Goal: Task Accomplishment & Management: Manage account settings

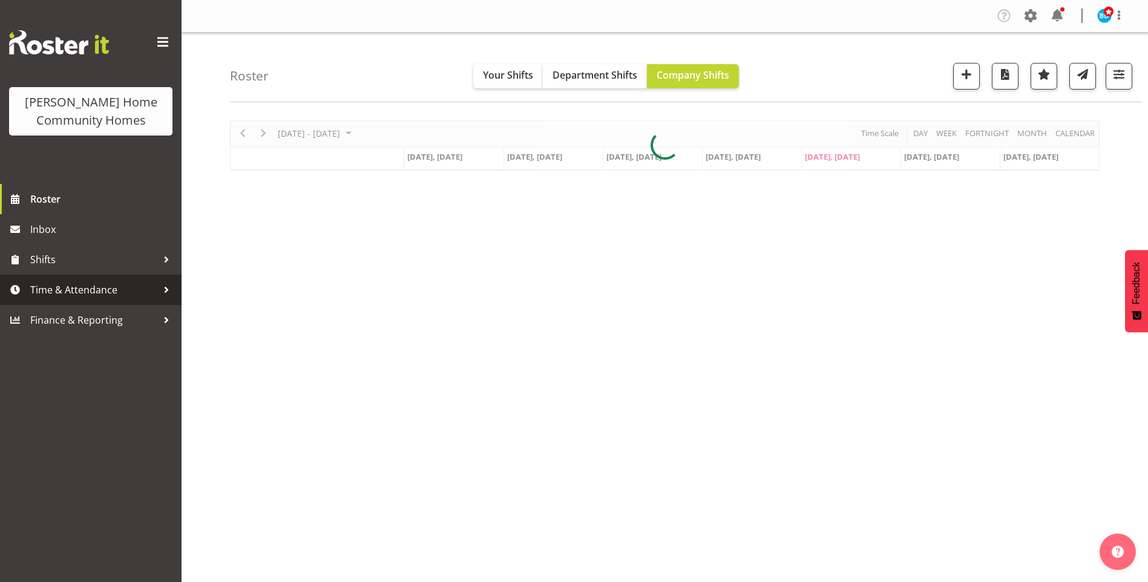
click at [81, 291] on span "Time & Attendance" at bounding box center [93, 290] width 127 height 18
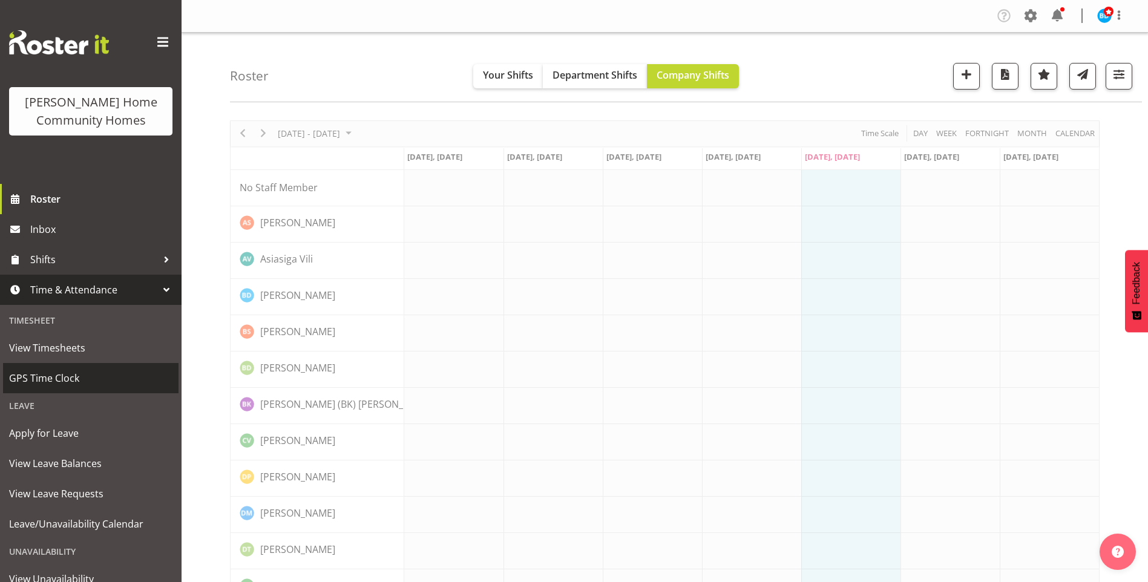
click at [48, 374] on span "GPS Time Clock" at bounding box center [90, 378] width 163 height 18
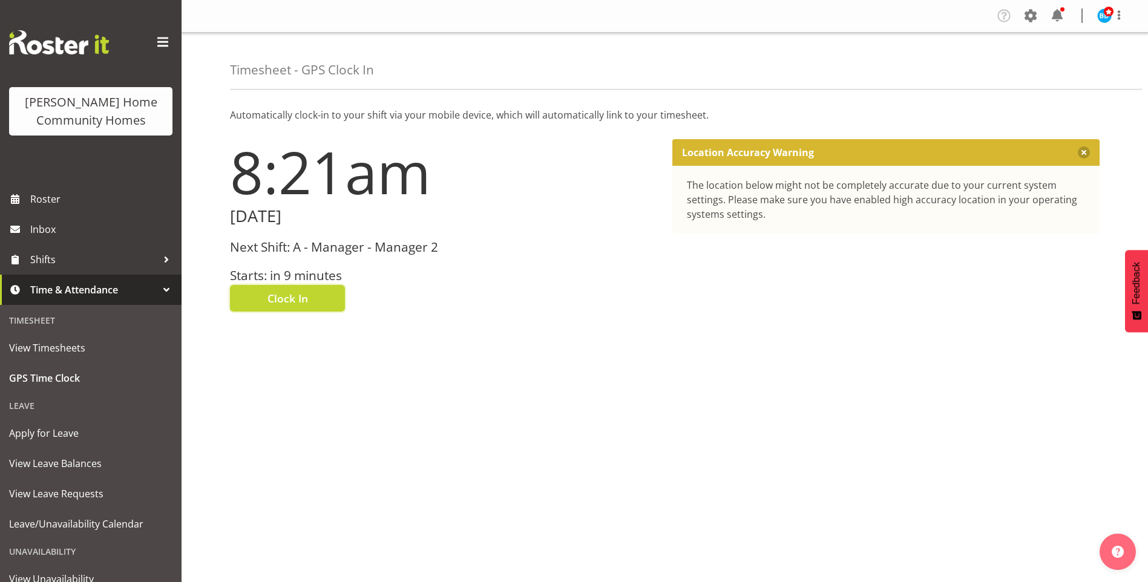
drag, startPoint x: 278, startPoint y: 298, endPoint x: 344, endPoint y: 294, distance: 65.5
click at [279, 298] on span "Clock In" at bounding box center [288, 299] width 41 height 16
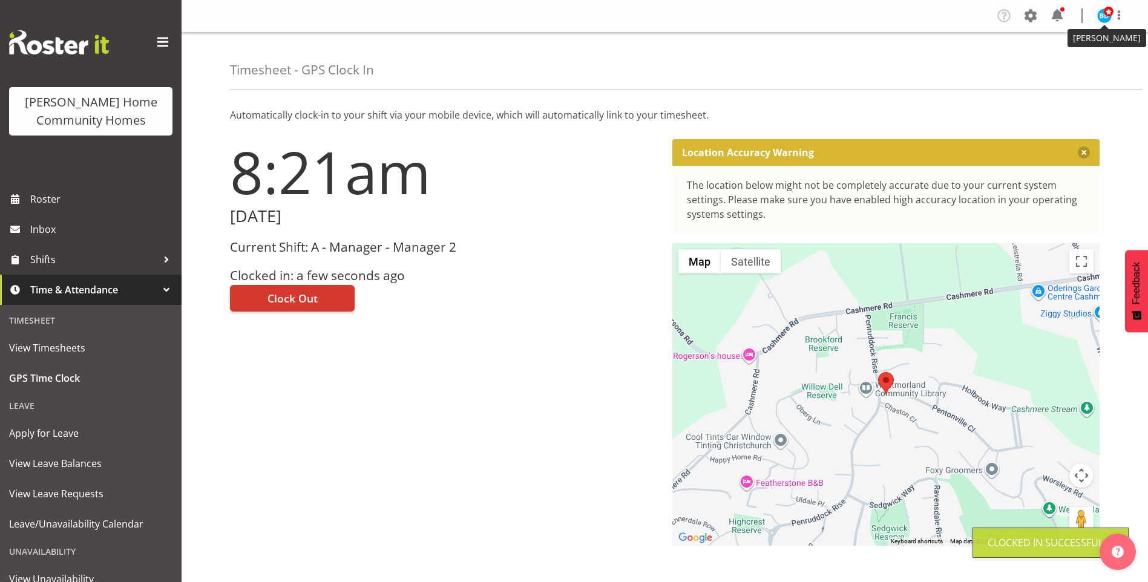
click at [1106, 16] on span at bounding box center [1109, 12] width 10 height 10
click at [1051, 60] on link "Log Out" at bounding box center [1068, 64] width 116 height 22
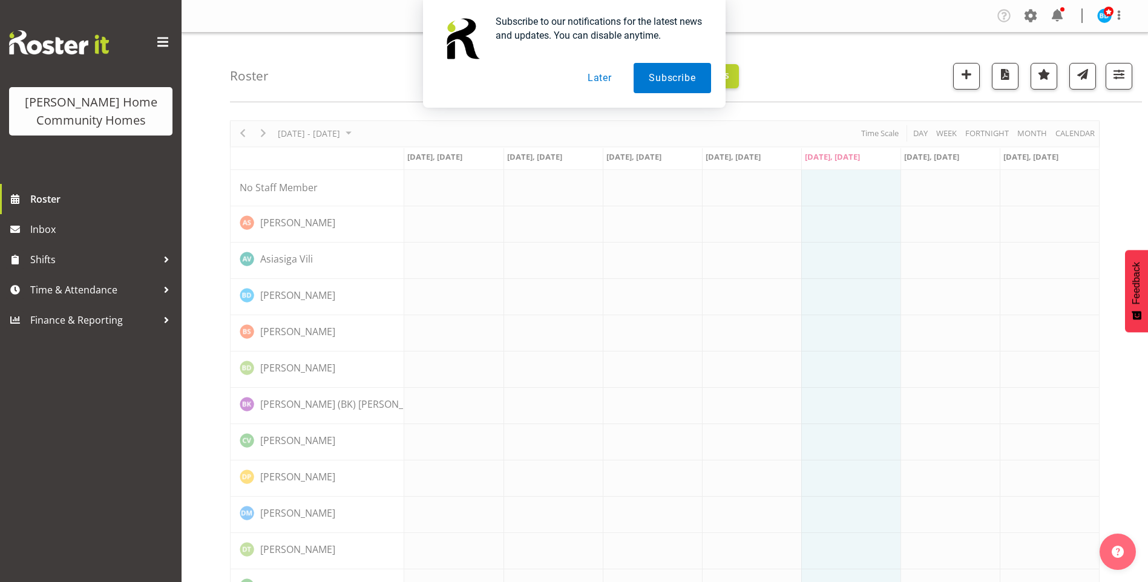
click at [590, 74] on button "Later" at bounding box center [600, 78] width 54 height 30
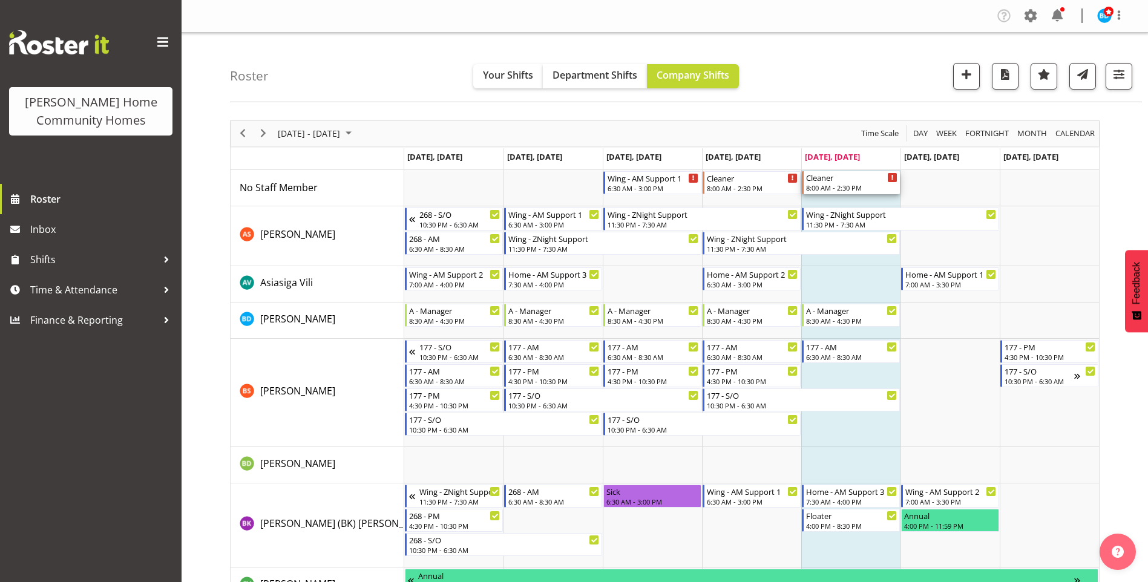
click at [847, 182] on div "Cleaner" at bounding box center [851, 177] width 91 height 12
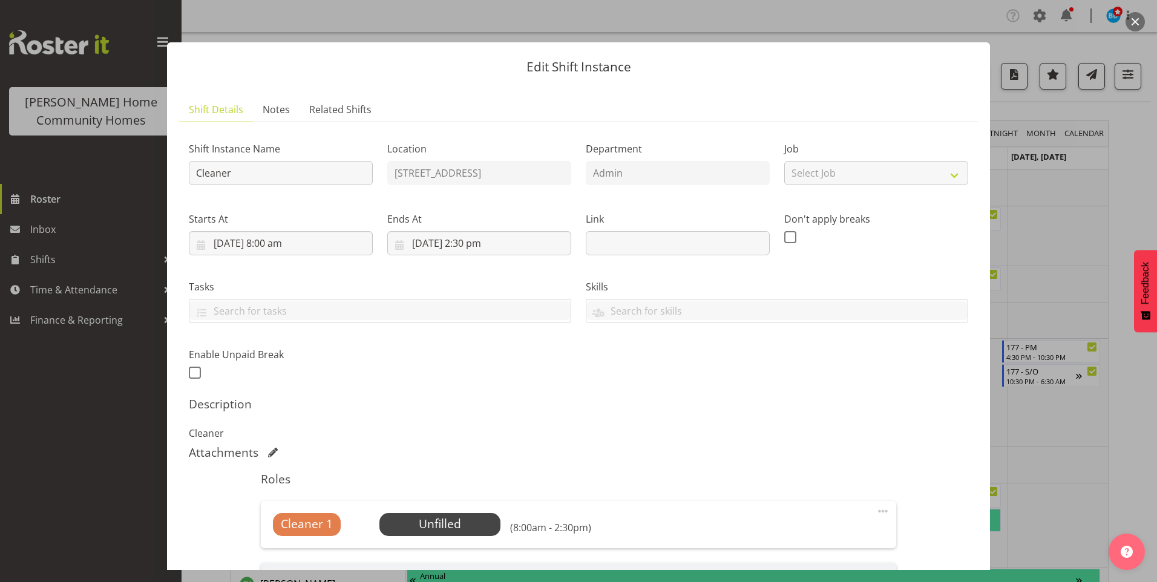
click at [876, 512] on span at bounding box center [883, 511] width 15 height 15
click at [799, 537] on link "Edit" at bounding box center [832, 538] width 116 height 22
select select "7"
select select "2025"
select select "8"
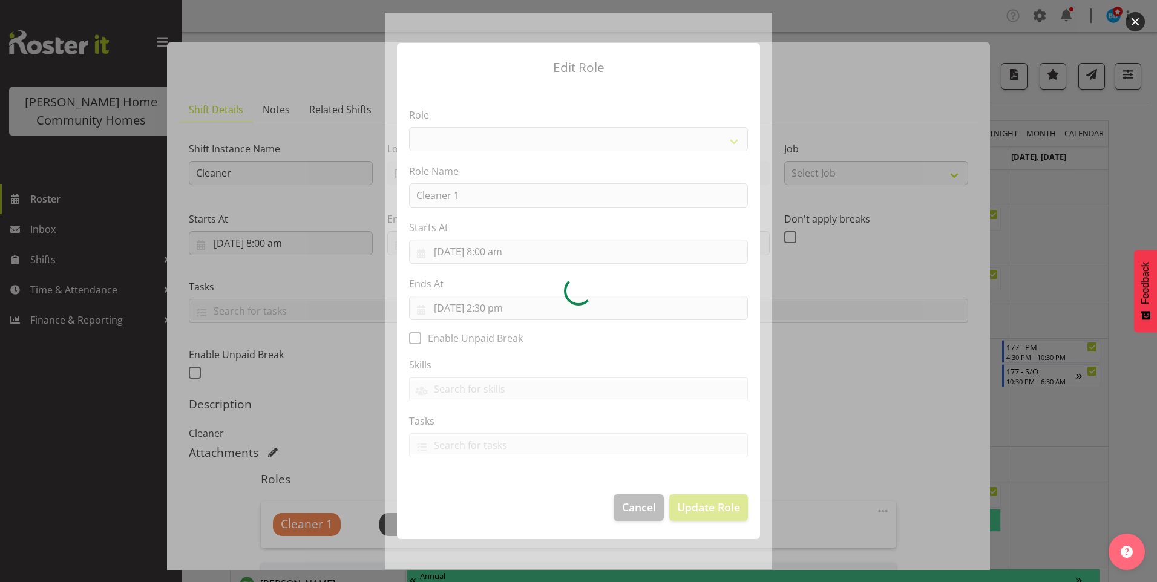
select select
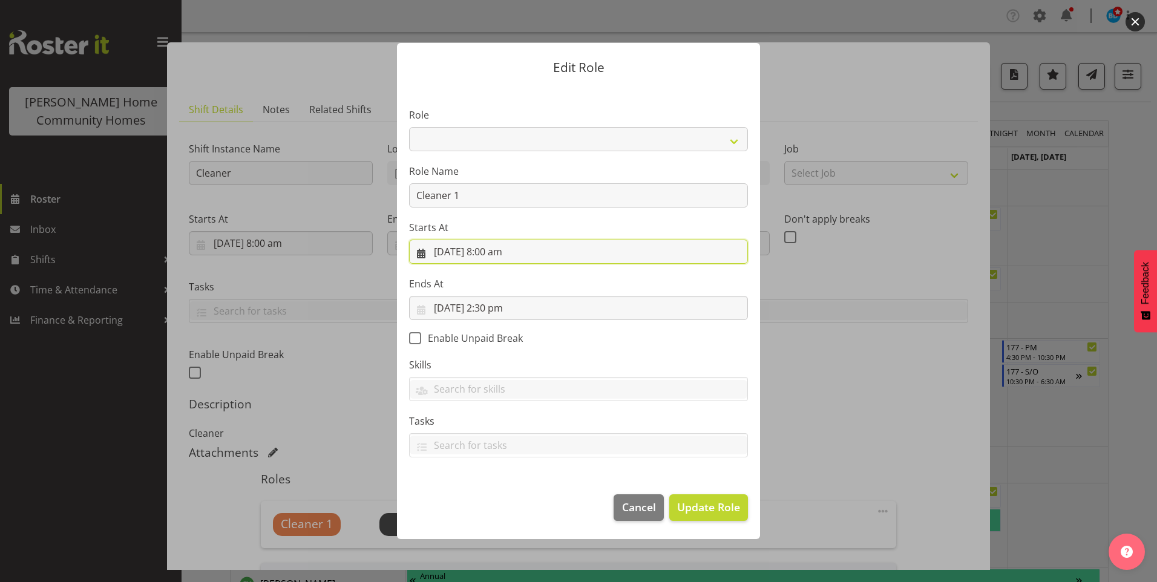
click at [500, 254] on input "15/08/2025, 8:00 am" at bounding box center [578, 252] width 339 height 24
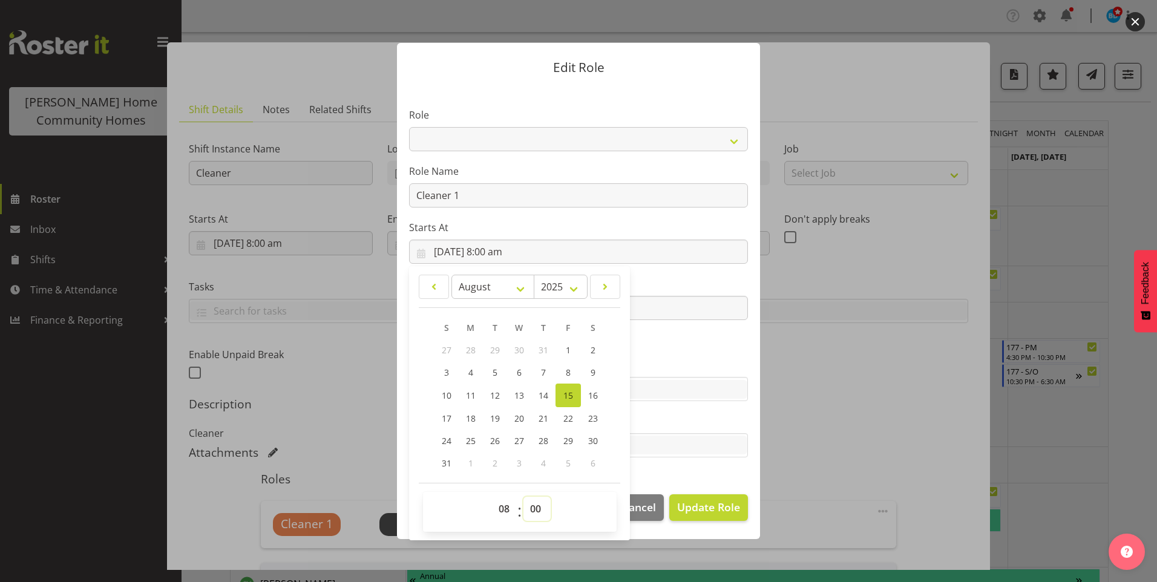
click at [538, 507] on select "00 01 02 03 04 05 06 07 08 09 10 11 12 13 14 15 16 17 18 19 20 21 22 23 24 25 2…" at bounding box center [537, 509] width 27 height 24
select select "30"
click at [524, 497] on select "00 01 02 03 04 05 06 07 08 09 10 11 12 13 14 15 16 17 18 19 20 21 22 23 24 25 2…" at bounding box center [537, 509] width 27 height 24
type input "15/08/2025, 8:30 am"
click at [656, 306] on input "15/08/2025, 2:30 pm" at bounding box center [578, 308] width 339 height 24
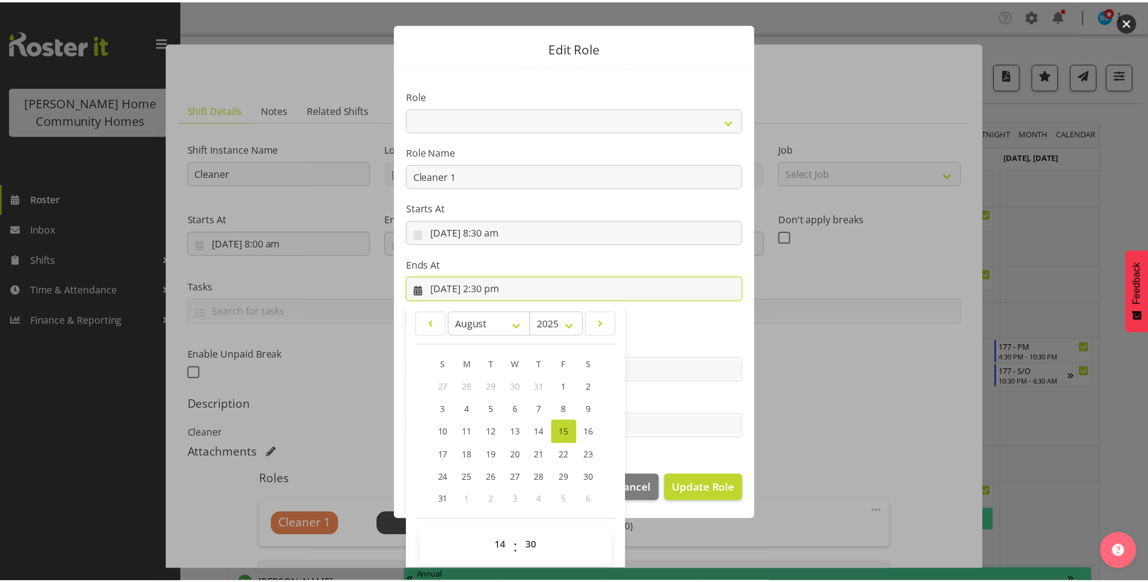
scroll to position [27, 0]
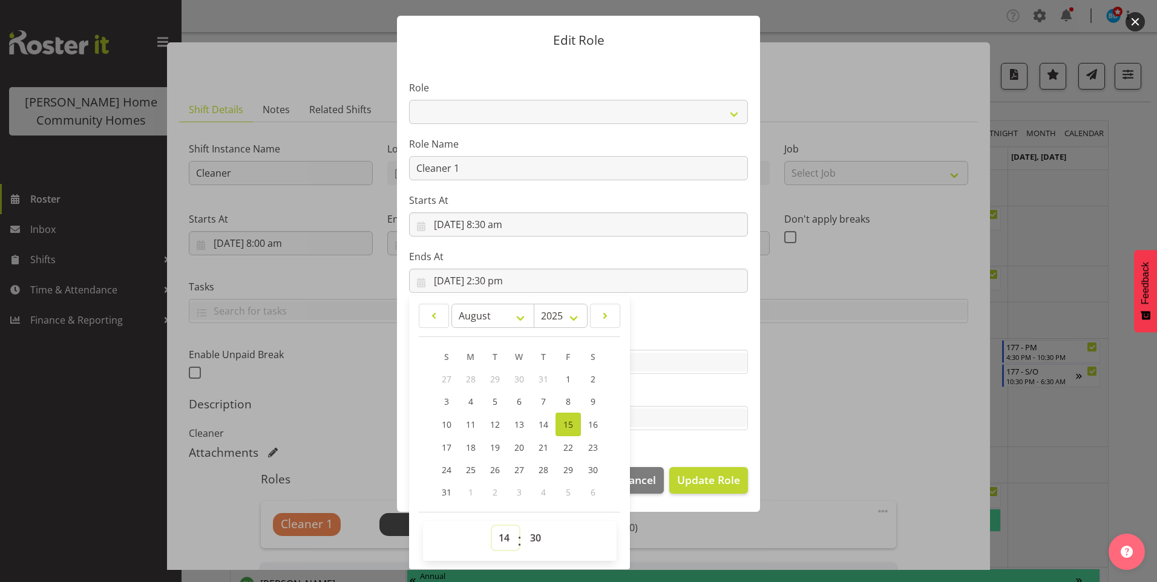
click at [502, 538] on select "00 01 02 03 04 05 06 07 08 09 10 11 12 13 14 15 16 17 18 19 20 21 22 23" at bounding box center [505, 538] width 27 height 24
select select "15"
click at [492, 526] on select "00 01 02 03 04 05 06 07 08 09 10 11 12 13 14 15 16 17 18 19 20 21 22 23" at bounding box center [505, 538] width 27 height 24
type input "15/08/2025, 3:30 pm"
click at [536, 541] on select "00 01 02 03 04 05 06 07 08 09 10 11 12 13 14 15 16 17 18 19 20 21 22 23 24 25 2…" at bounding box center [537, 538] width 27 height 24
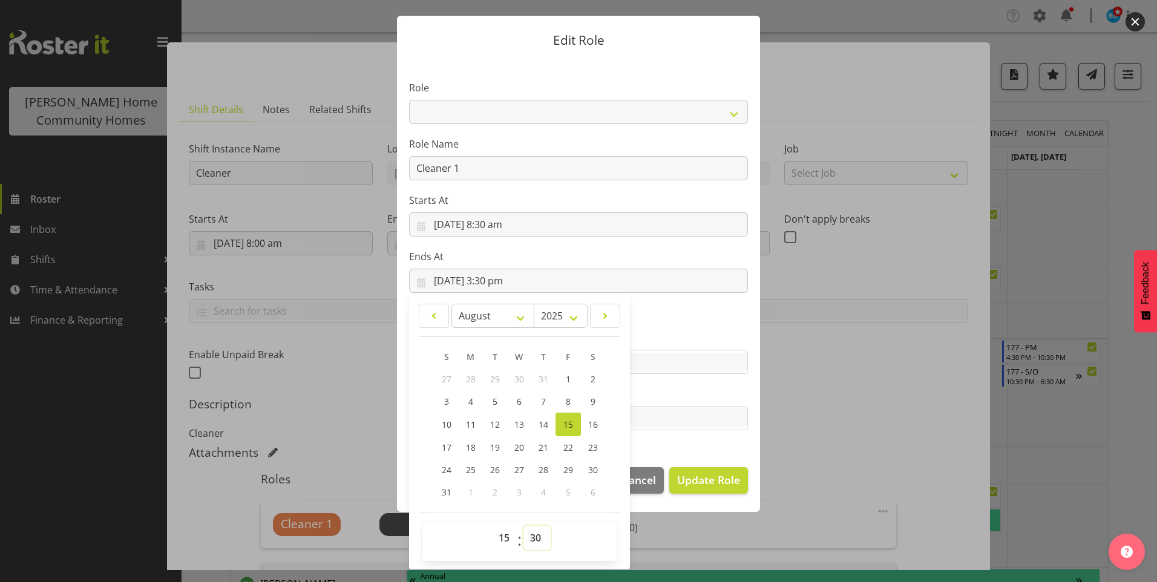
select select "0"
click at [524, 526] on select "00 01 02 03 04 05 06 07 08 09 10 11 12 13 14 15 16 17 18 19 20 21 22 23 24 25 2…" at bounding box center [537, 538] width 27 height 24
type input "15/08/2025, 3:00 pm"
click at [694, 480] on span "Update Role" at bounding box center [708, 480] width 63 height 16
select select
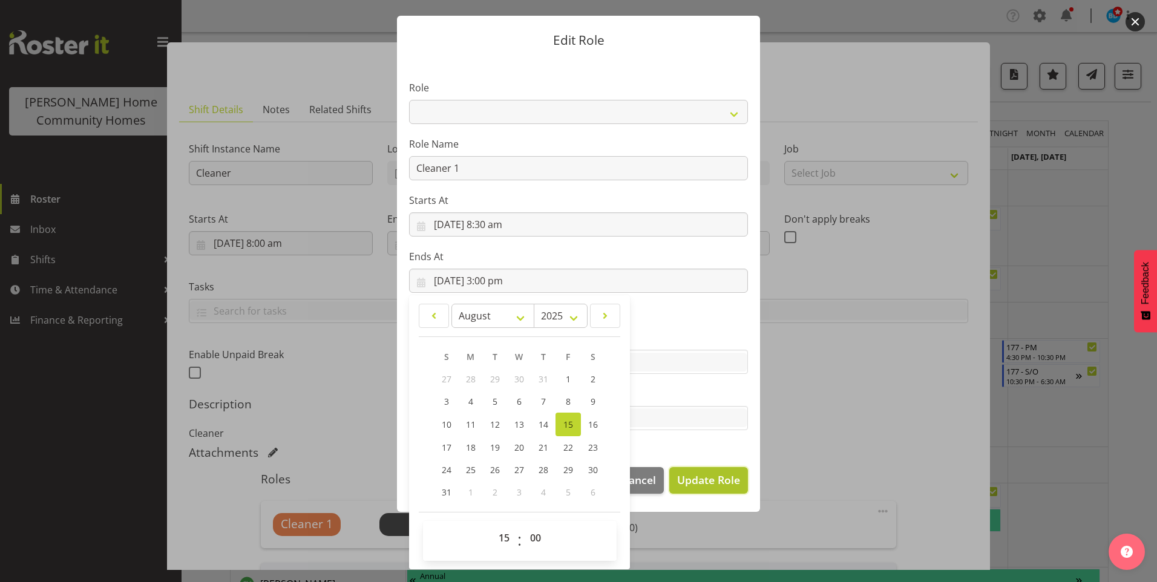
select select
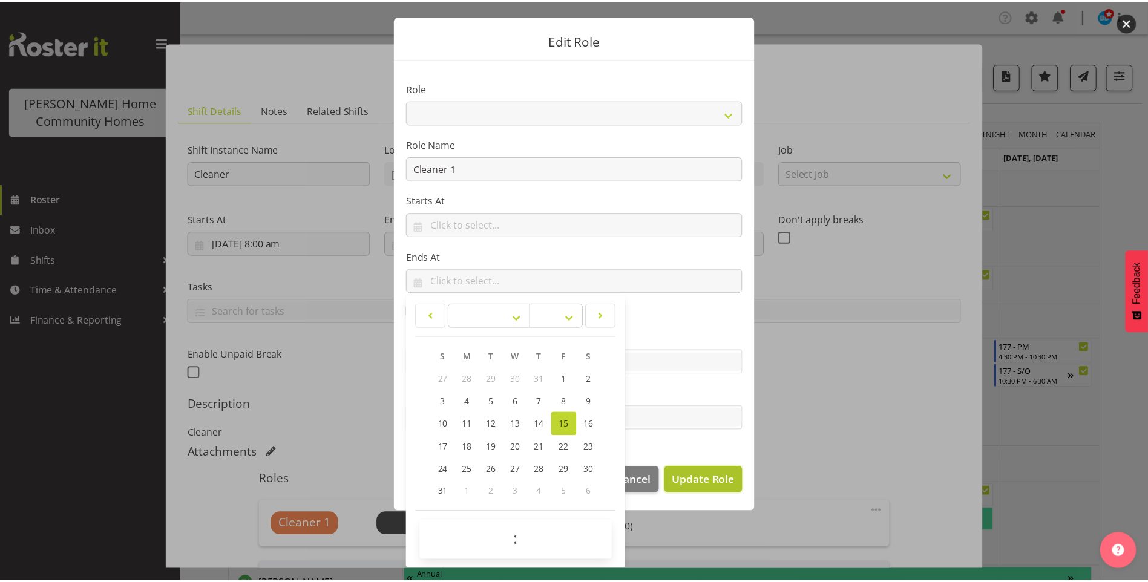
scroll to position [26, 0]
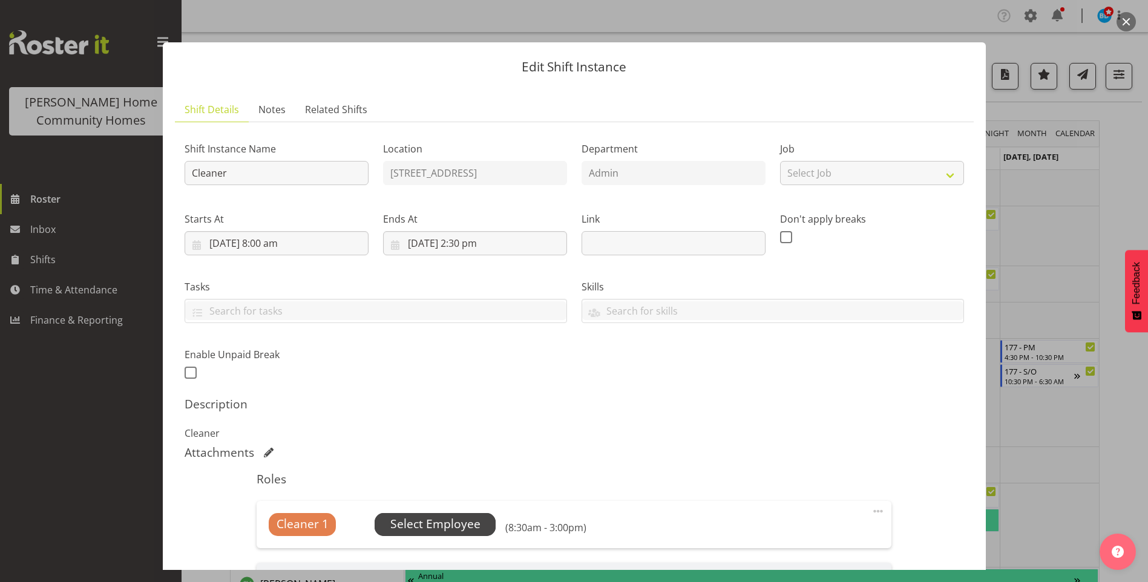
click at [445, 522] on span "Select Employee" at bounding box center [435, 525] width 90 height 18
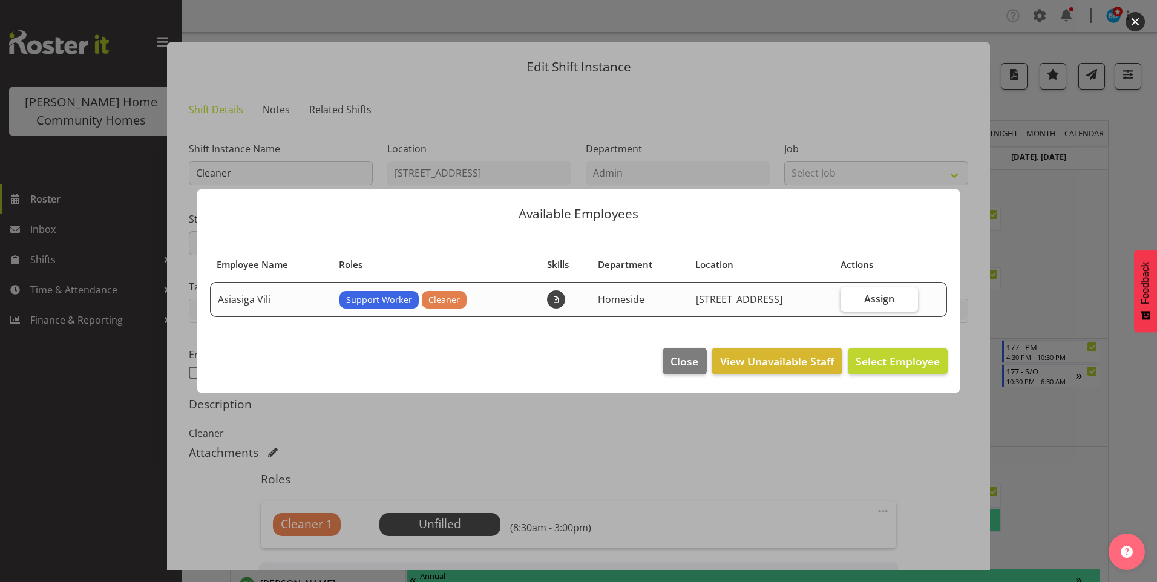
click at [896, 300] on label "Assign" at bounding box center [879, 300] width 77 height 24
click at [849, 300] on input "Assign" at bounding box center [845, 299] width 8 height 8
checkbox input "true"
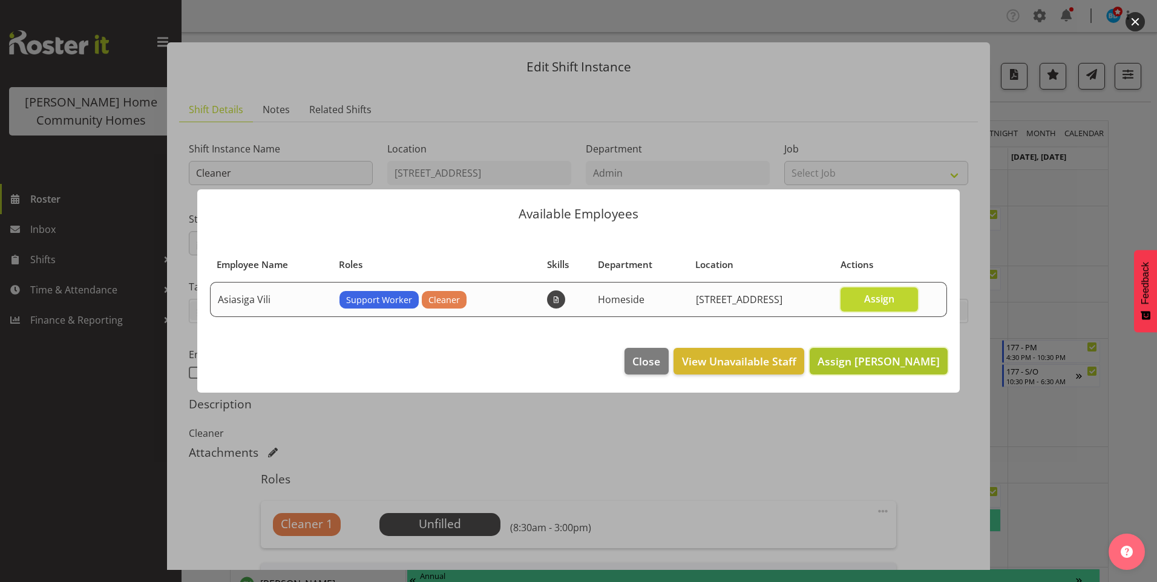
click at [920, 363] on span "Assign Asiasiga Vili" at bounding box center [879, 361] width 122 height 15
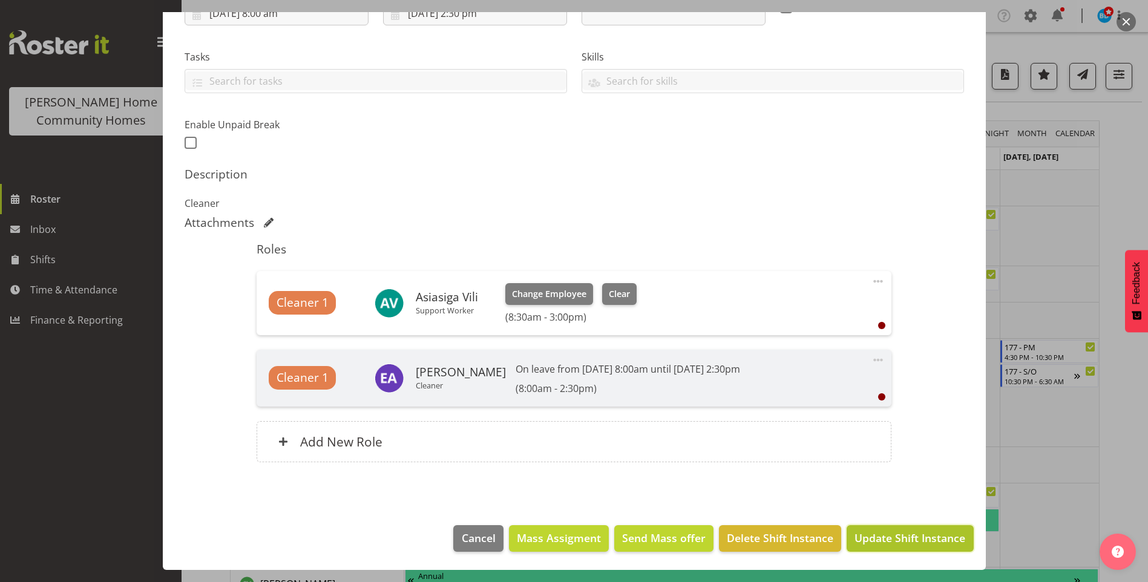
click at [880, 538] on span "Update Shift Instance" at bounding box center [910, 538] width 111 height 16
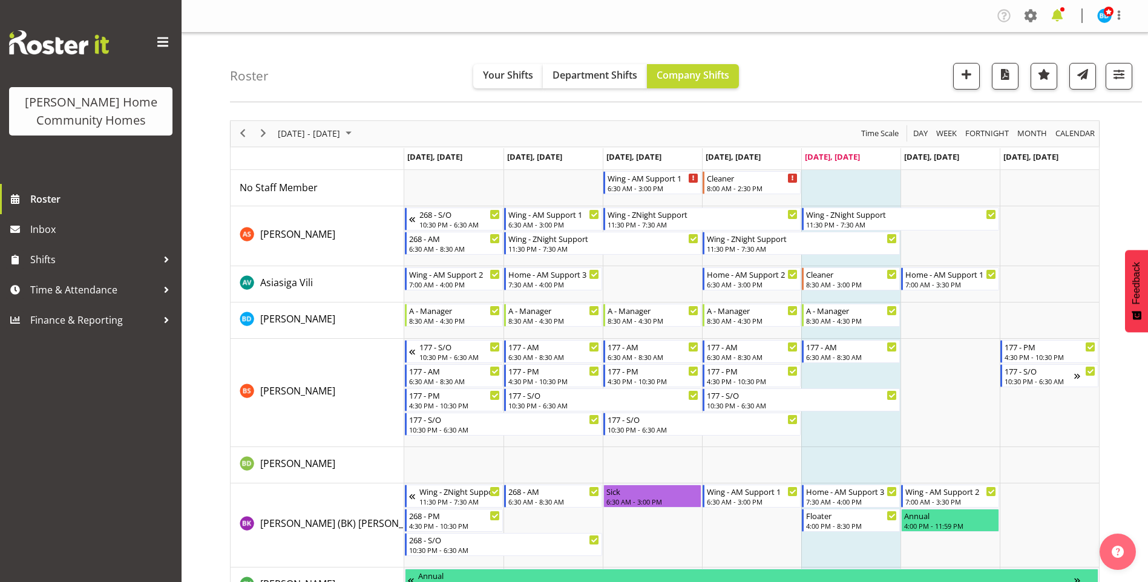
click at [1057, 13] on span at bounding box center [1057, 15] width 19 height 19
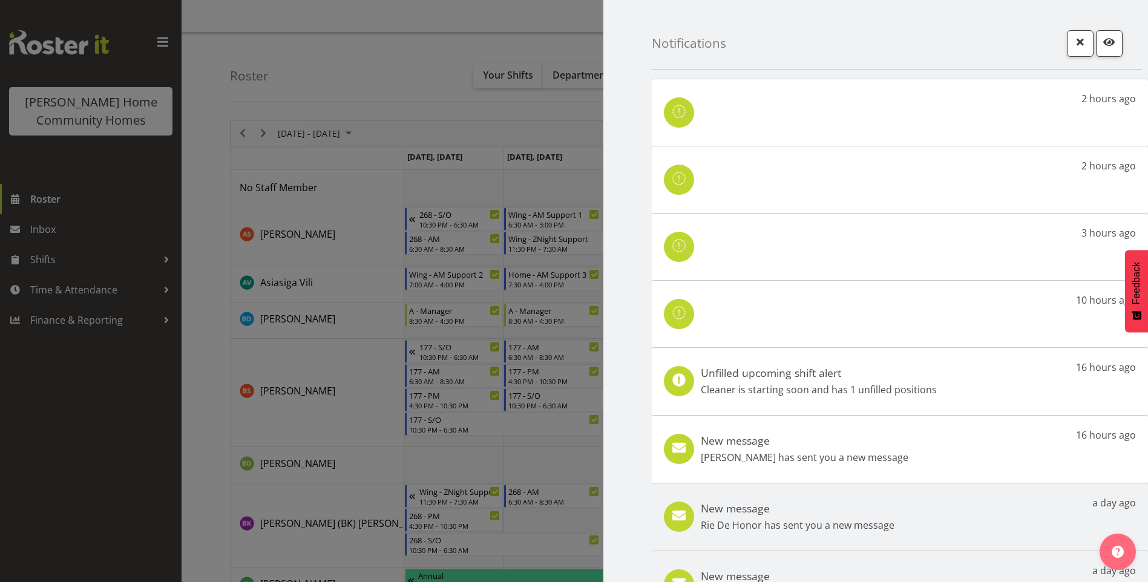
click at [889, 450] on div "New message Lovejot Kaur has sent you a new message 16 hours ago" at bounding box center [900, 449] width 496 height 68
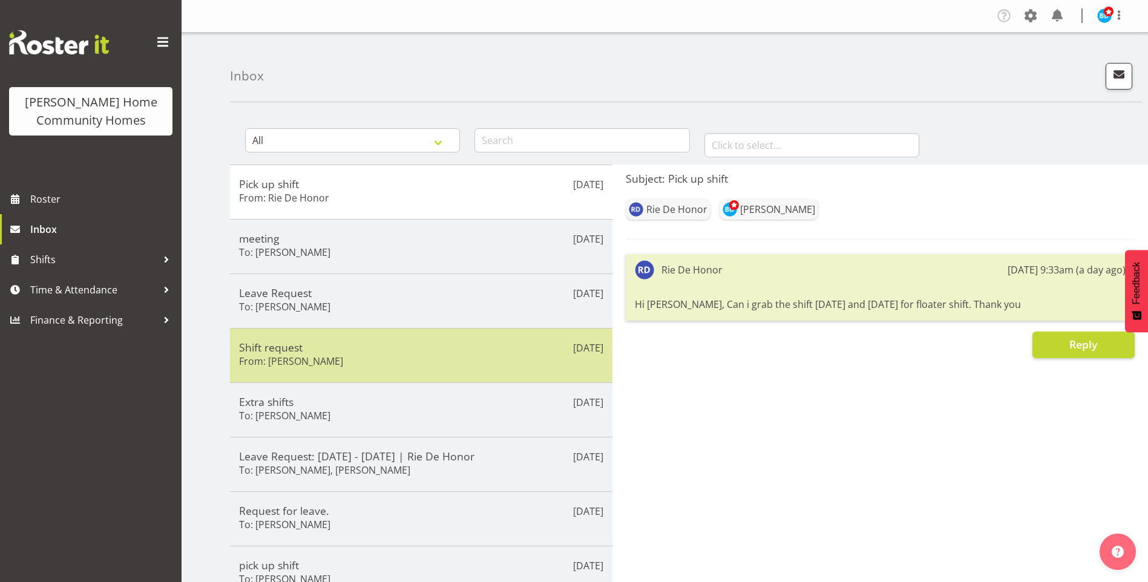
click at [322, 352] on h5 "Shift request" at bounding box center [421, 347] width 364 height 13
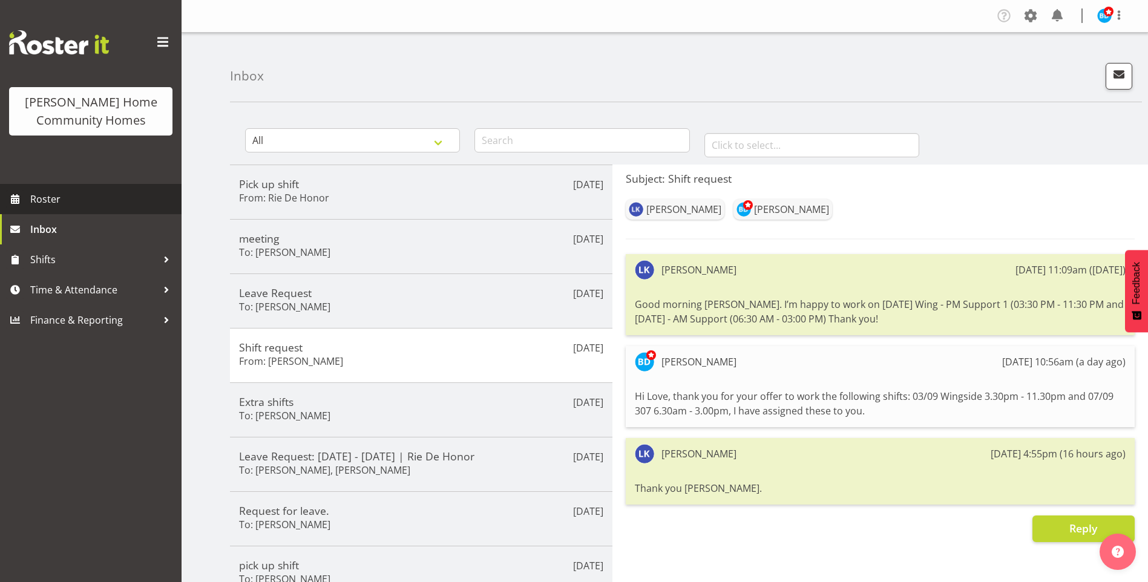
click at [56, 190] on span "Roster" at bounding box center [102, 199] width 145 height 18
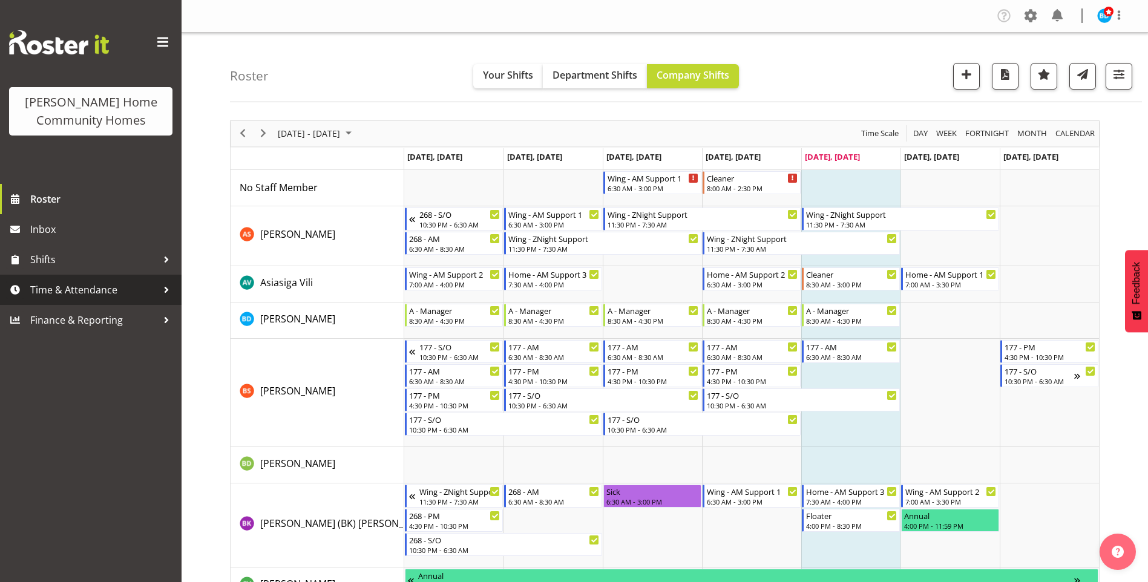
click at [77, 292] on span "Time & Attendance" at bounding box center [93, 290] width 127 height 18
